Goal: Transaction & Acquisition: Obtain resource

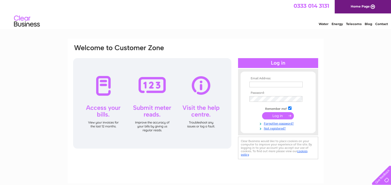
type input "szilvia@irvine-enterprises.co.uk"
click at [272, 116] on input "submit" at bounding box center [278, 115] width 32 height 7
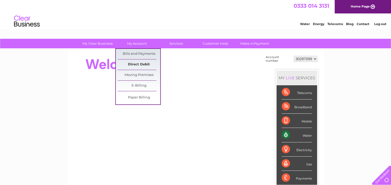
click at [134, 60] on link "Direct Debit" at bounding box center [139, 64] width 43 height 10
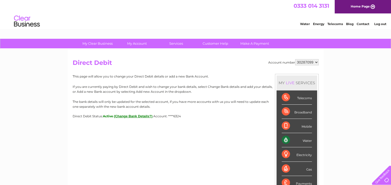
click at [310, 62] on select "30287099 30302677 30302678" at bounding box center [307, 62] width 24 height 6
select select "30302677"
click at [295, 59] on select "30287099 30302677 30302678" at bounding box center [307, 62] width 24 height 6
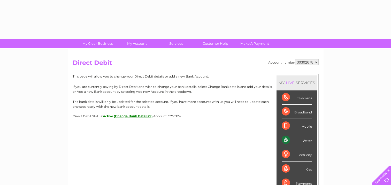
select select "30302678"
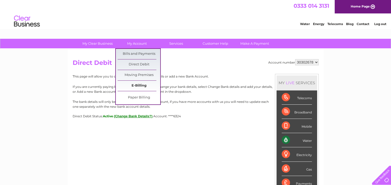
click at [133, 84] on link "E-Billing" at bounding box center [139, 86] width 43 height 10
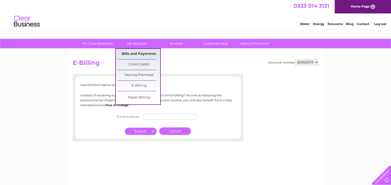
click at [139, 57] on link "Bills and Payments" at bounding box center [139, 54] width 43 height 10
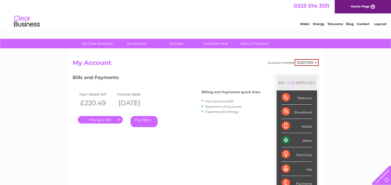
click at [219, 100] on link "View previous bills" at bounding box center [219, 101] width 28 height 4
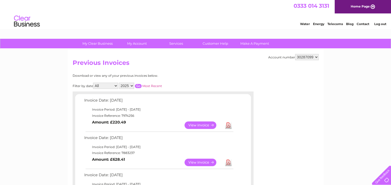
click at [191, 126] on link "View" at bounding box center [204, 126] width 38 height 8
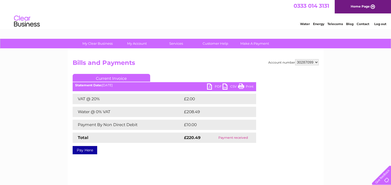
click at [208, 87] on link "PDF" at bounding box center [215, 88] width 16 height 8
